Goal: Download file/media

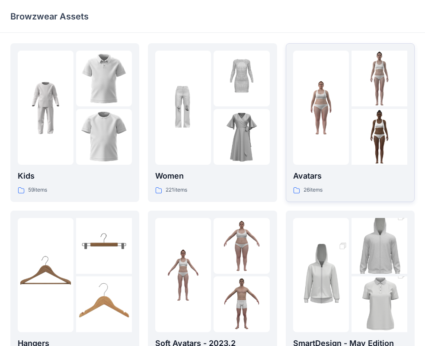
click at [349, 137] on div at bounding box center [350, 108] width 114 height 114
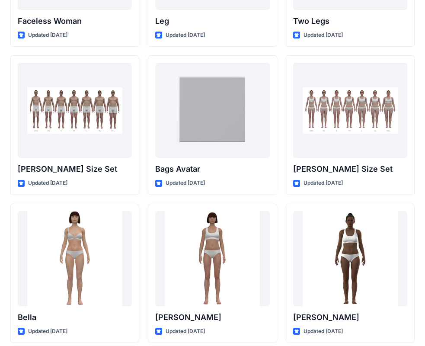
scroll to position [885, 0]
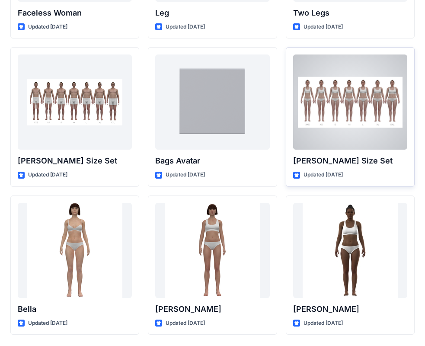
click at [360, 117] on div at bounding box center [350, 102] width 114 height 95
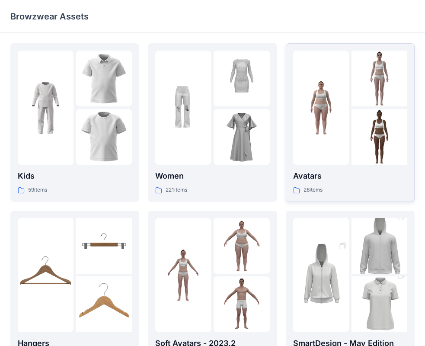
click at [327, 132] on img at bounding box center [321, 108] width 56 height 56
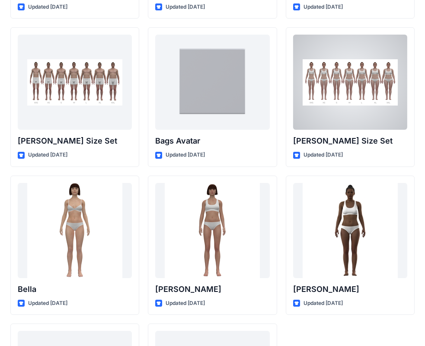
scroll to position [908, 0]
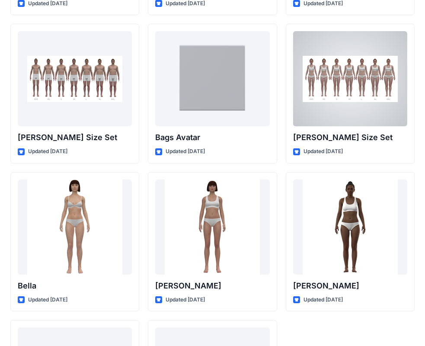
click at [327, 73] on div at bounding box center [350, 78] width 114 height 95
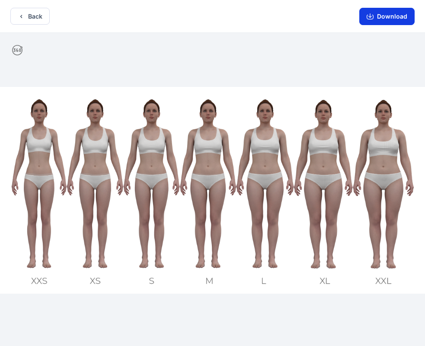
click at [407, 19] on button "Download" at bounding box center [387, 16] width 55 height 17
click at [405, 19] on button "Download" at bounding box center [387, 16] width 55 height 17
click at [369, 18] on icon "button" at bounding box center [370, 16] width 7 height 7
